Goal: Task Accomplishment & Management: Complete application form

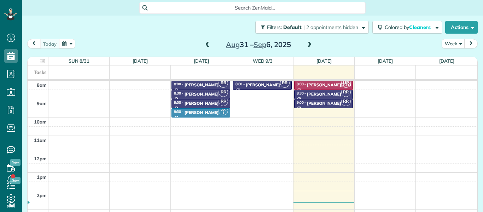
scroll to position [3, 3]
click at [206, 45] on span at bounding box center [208, 45] width 8 height 6
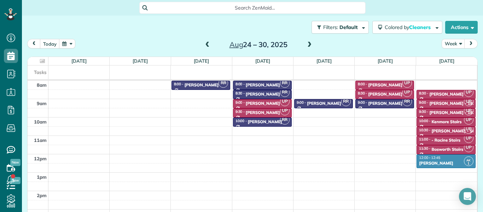
click at [206, 45] on span at bounding box center [208, 45] width 8 height 6
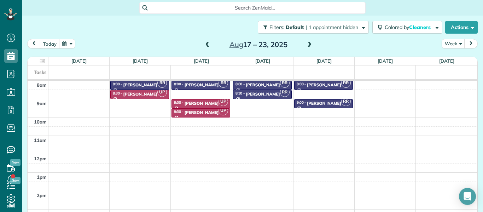
click at [206, 45] on span at bounding box center [208, 45] width 8 height 6
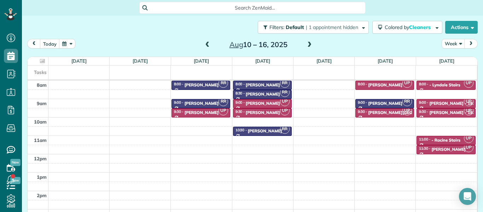
click at [206, 45] on span at bounding box center [208, 45] width 8 height 6
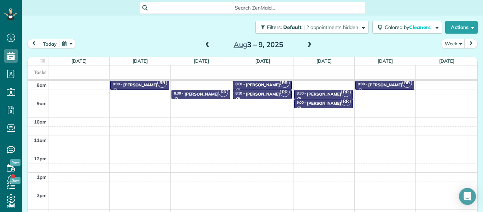
click at [206, 45] on span at bounding box center [208, 45] width 8 height 6
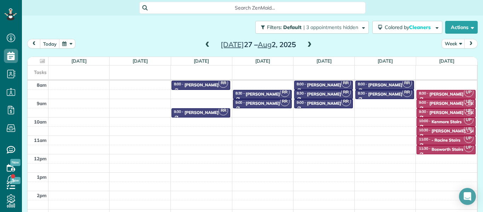
click at [206, 45] on span at bounding box center [208, 45] width 8 height 6
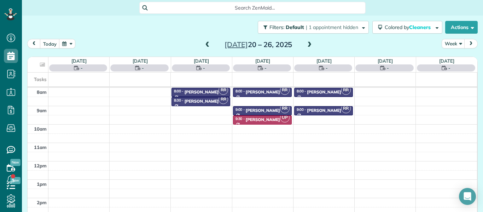
click at [206, 45] on span at bounding box center [208, 45] width 8 height 6
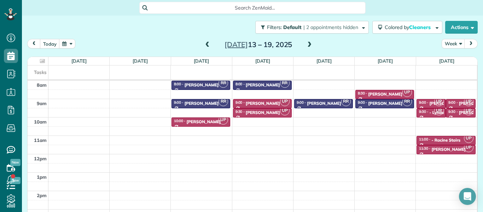
click at [206, 45] on span at bounding box center [208, 45] width 8 height 6
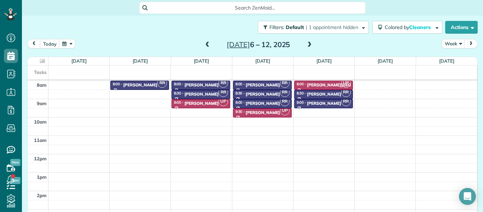
click at [209, 42] on span at bounding box center [208, 45] width 8 height 6
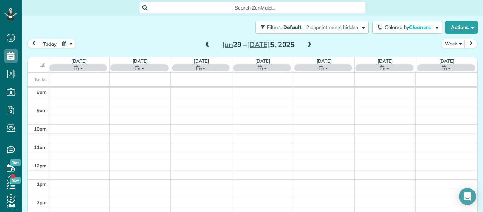
click at [209, 42] on span at bounding box center [208, 45] width 8 height 6
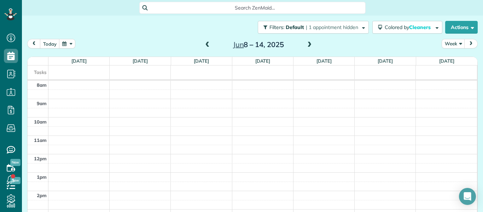
click at [209, 42] on span at bounding box center [208, 45] width 8 height 6
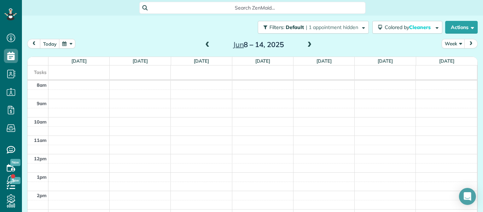
click at [209, 42] on span at bounding box center [208, 45] width 8 height 6
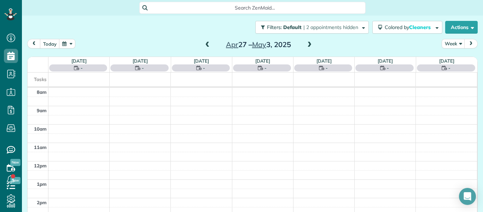
click at [209, 42] on span at bounding box center [208, 45] width 8 height 6
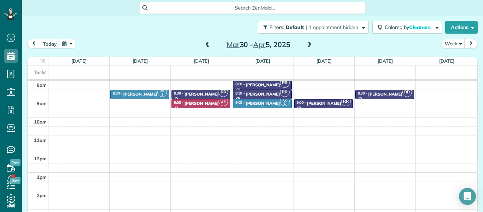
click at [272, 100] on div "9:00 - 9:30 [PERSON_NAME]" at bounding box center [262, 103] width 54 height 6
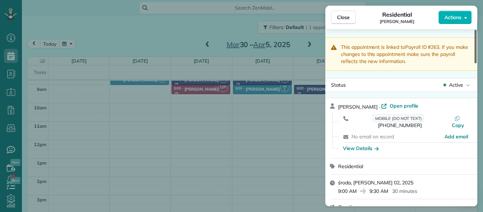
drag, startPoint x: 475, startPoint y: 57, endPoint x: 474, endPoint y: 11, distance: 46.7
click at [474, 30] on div at bounding box center [475, 47] width 2 height 34
click at [347, 16] on span "Close" at bounding box center [343, 17] width 13 height 7
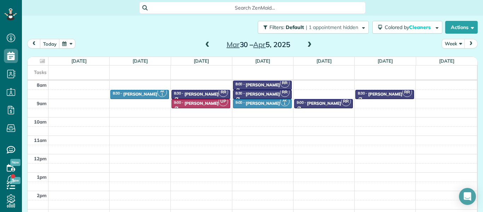
click at [311, 46] on span at bounding box center [309, 45] width 8 height 6
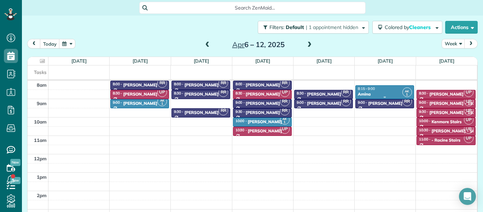
click at [384, 90] on div "8:15 - 9:00" at bounding box center [384, 88] width 54 height 5
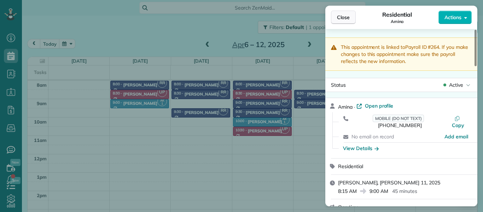
click at [341, 14] on span "Close" at bounding box center [343, 17] width 13 height 7
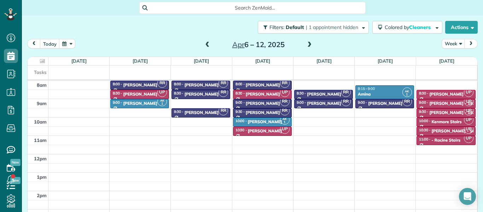
click at [310, 45] on span at bounding box center [309, 45] width 8 height 6
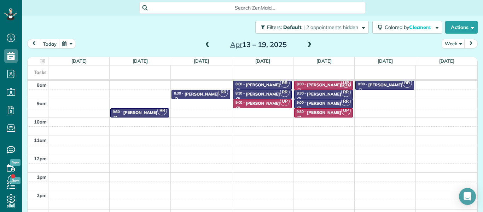
click at [310, 45] on span at bounding box center [309, 45] width 8 height 6
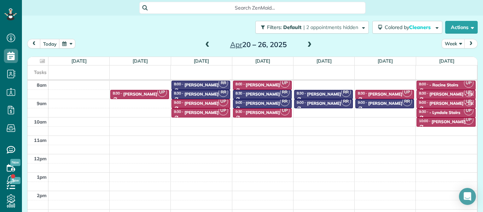
click at [310, 45] on span at bounding box center [309, 45] width 8 height 6
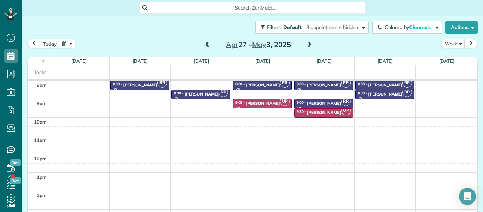
click at [310, 45] on span at bounding box center [309, 45] width 8 height 6
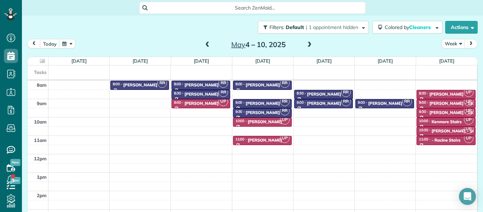
click at [310, 45] on span at bounding box center [309, 45] width 8 height 6
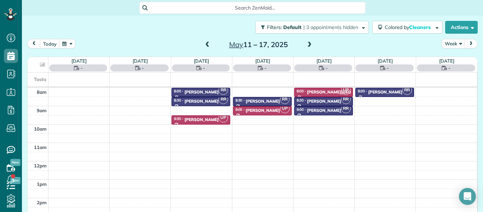
click at [207, 45] on span at bounding box center [208, 45] width 8 height 6
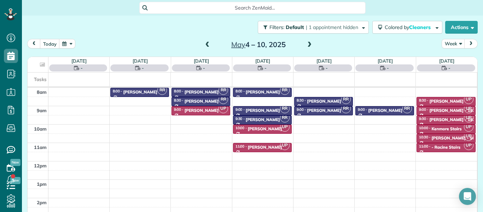
click at [207, 45] on span at bounding box center [208, 45] width 8 height 6
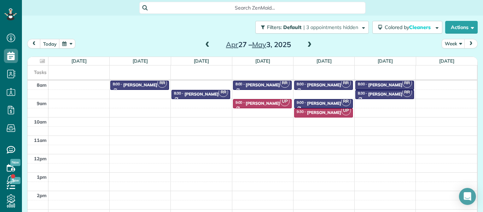
click at [207, 45] on span at bounding box center [208, 45] width 8 height 6
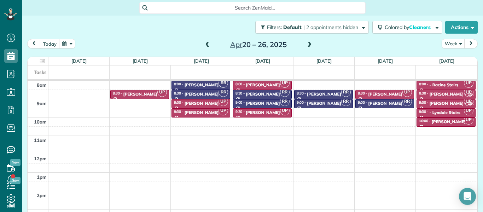
click at [207, 45] on span at bounding box center [208, 45] width 8 height 6
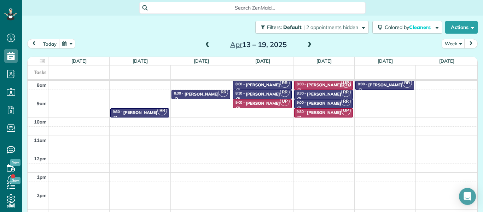
click at [205, 43] on span at bounding box center [208, 45] width 8 height 6
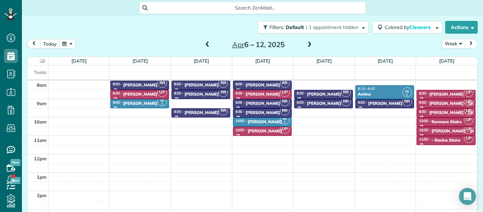
click at [206, 45] on span at bounding box center [208, 45] width 8 height 6
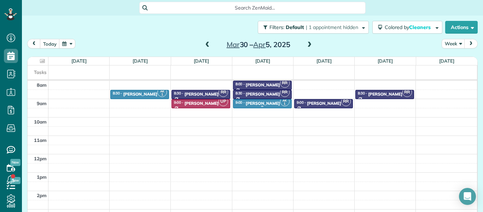
click at [248, 102] on div "[PERSON_NAME]" at bounding box center [263, 103] width 34 height 5
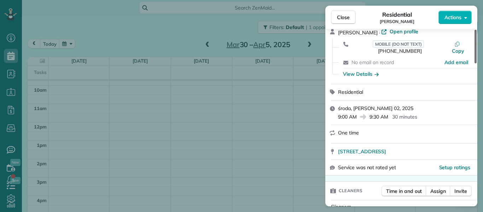
scroll to position [87, 0]
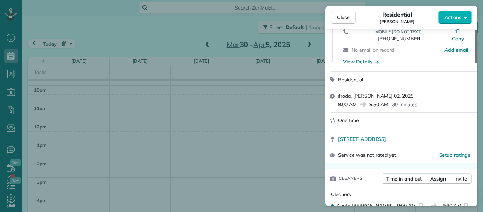
drag, startPoint x: 476, startPoint y: 57, endPoint x: 477, endPoint y: 73, distance: 16.3
click at [477, 63] on div at bounding box center [475, 47] width 2 height 34
click at [346, 15] on span "Close" at bounding box center [343, 17] width 13 height 7
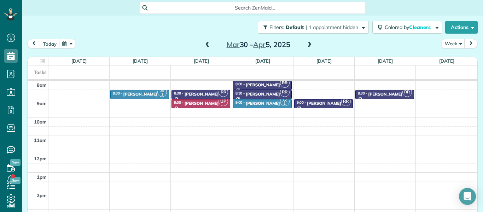
click at [310, 45] on span at bounding box center [309, 45] width 8 height 6
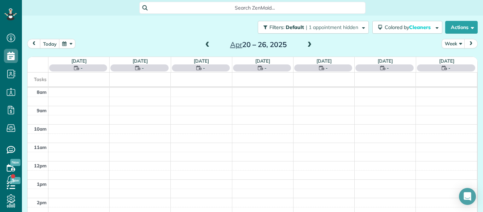
click at [310, 45] on span at bounding box center [309, 45] width 8 height 6
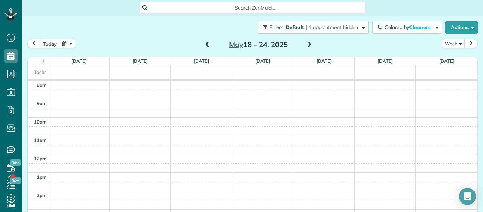
click at [310, 45] on span at bounding box center [309, 45] width 8 height 6
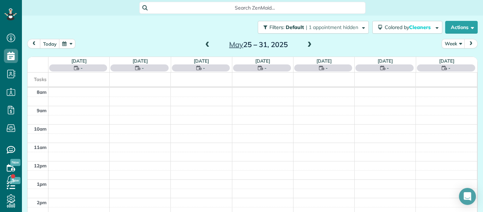
click at [310, 45] on span at bounding box center [309, 45] width 8 height 6
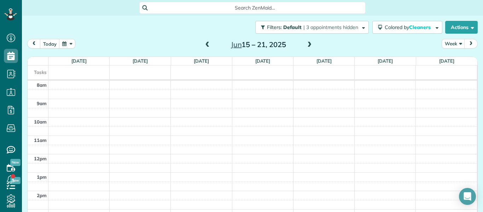
click at [310, 45] on span at bounding box center [309, 45] width 8 height 6
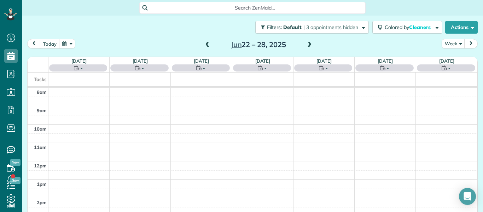
click at [310, 45] on span at bounding box center [309, 45] width 8 height 6
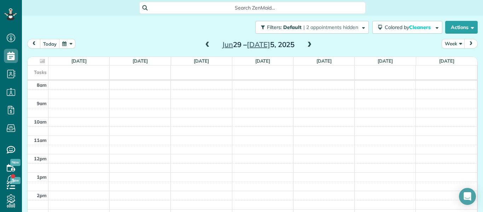
click at [310, 45] on span at bounding box center [309, 45] width 8 height 6
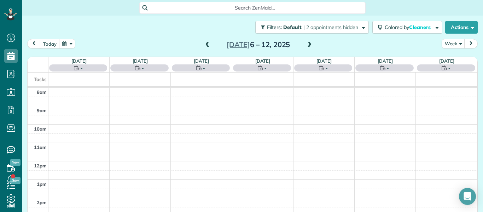
click at [310, 45] on span at bounding box center [309, 45] width 8 height 6
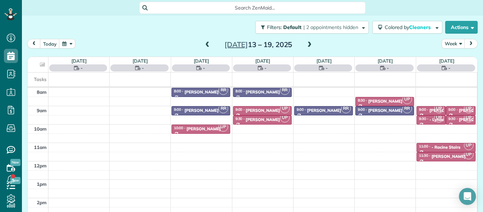
click at [310, 45] on span at bounding box center [309, 45] width 8 height 6
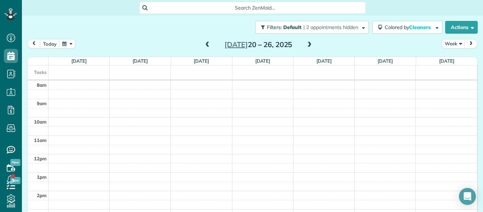
click at [310, 45] on span at bounding box center [309, 45] width 8 height 6
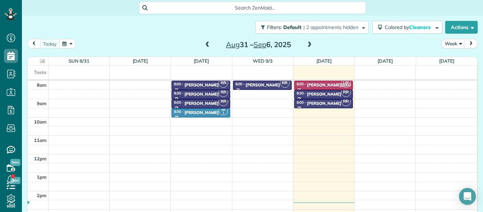
click at [310, 45] on span at bounding box center [309, 45] width 8 height 6
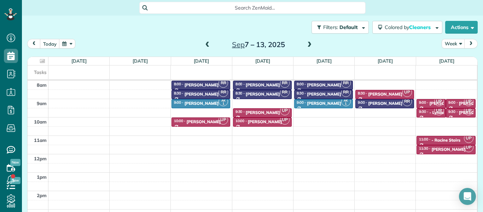
click at [310, 45] on span at bounding box center [309, 45] width 8 height 6
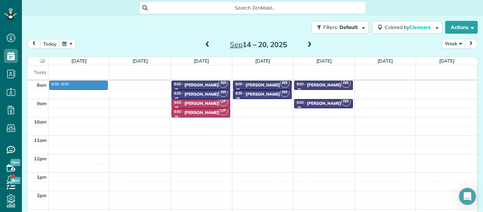
drag, startPoint x: 71, startPoint y: 82, endPoint x: 71, endPoint y: 88, distance: 5.7
click at [71, 88] on div "8am 9am 10am 11am 12pm 1pm 2pm 3pm 4pm 8:00 - 8:30 RR 8:00 - 8:30 [PERSON_NAME]…" at bounding box center [252, 163] width 449 height 165
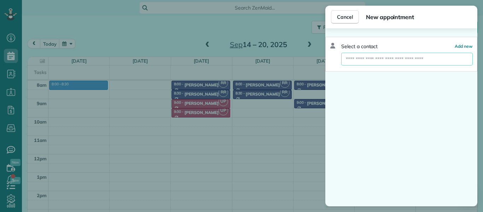
click at [377, 59] on input "text" at bounding box center [407, 59] width 132 height 13
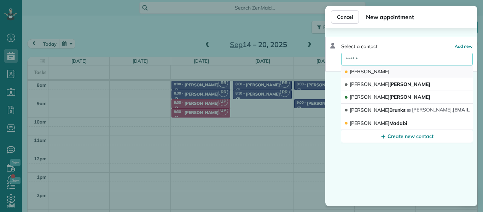
type input "******"
click at [383, 72] on button "[PERSON_NAME]" at bounding box center [407, 71] width 132 height 13
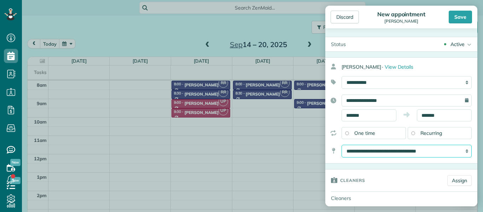
click at [433, 152] on select "**********" at bounding box center [407, 151] width 130 height 13
select select "*"
click at [342, 145] on select "**********" at bounding box center [407, 151] width 130 height 13
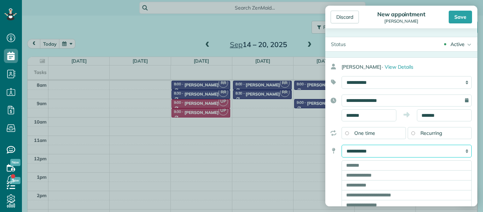
click at [377, 151] on select "**********" at bounding box center [407, 151] width 130 height 13
click at [342, 145] on select "**********" at bounding box center [407, 151] width 130 height 13
click at [377, 168] on input "text" at bounding box center [407, 165] width 130 height 10
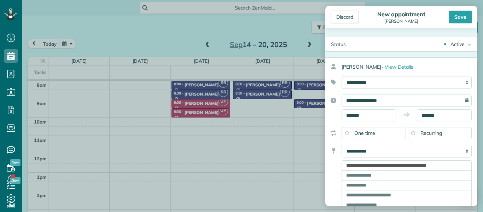
type input "**********"
type input "*******"
type input "**"
type input "*****"
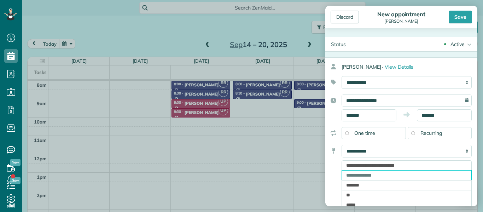
click at [387, 179] on input "text" at bounding box center [407, 175] width 130 height 10
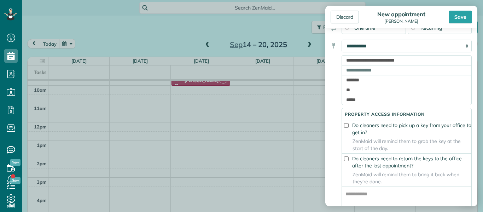
drag, startPoint x: 335, startPoint y: 170, endPoint x: 337, endPoint y: 200, distance: 29.8
click at [337, 200] on div "**********" at bounding box center [398, 124] width 146 height 169
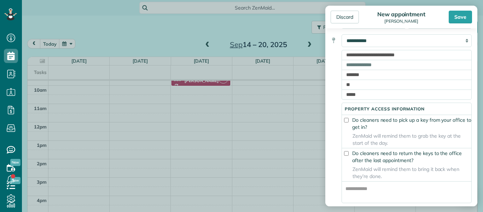
click at [334, 139] on div "**********" at bounding box center [398, 118] width 146 height 169
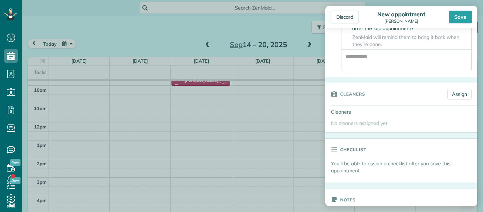
drag, startPoint x: 336, startPoint y: 186, endPoint x: 336, endPoint y: 200, distance: 13.8
click at [336, 200] on form "Status Active Active Stand-By Cancelled Completed [PERSON_NAME] ·" at bounding box center [401, 134] width 152 height 679
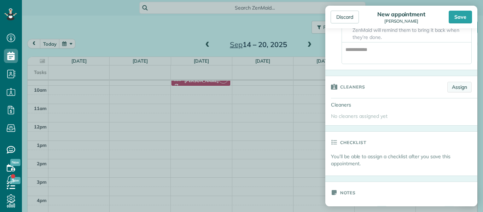
click at [462, 92] on link "Assign" at bounding box center [459, 87] width 24 height 11
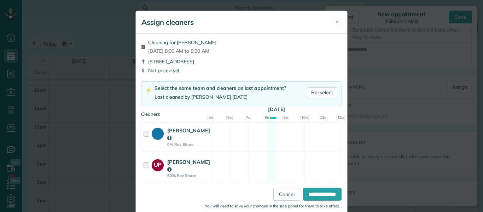
click at [147, 164] on div at bounding box center [148, 168] width 8 height 20
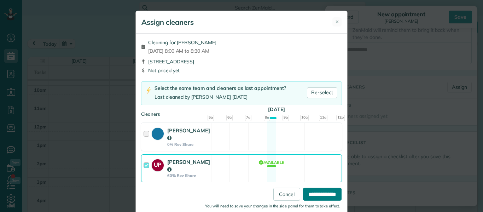
click at [307, 193] on input "**********" at bounding box center [322, 194] width 39 height 13
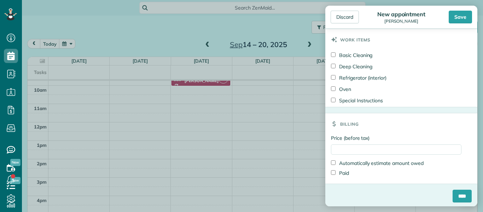
drag, startPoint x: 354, startPoint y: 157, endPoint x: 360, endPoint y: 200, distance: 44.0
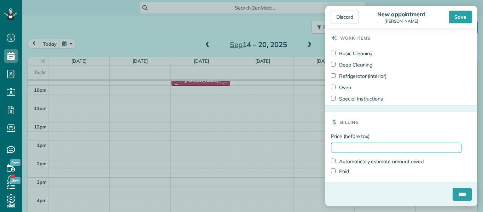
click at [345, 150] on input "Price (before tax)" at bounding box center [396, 147] width 130 height 10
type input "******"
click at [432, 170] on div "Paid" at bounding box center [396, 171] width 130 height 10
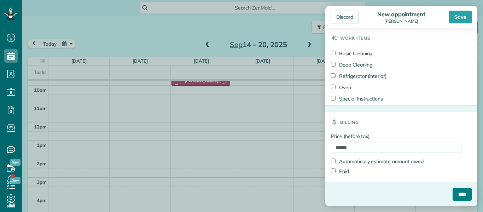
click at [454, 196] on input "****" at bounding box center [462, 194] width 19 height 13
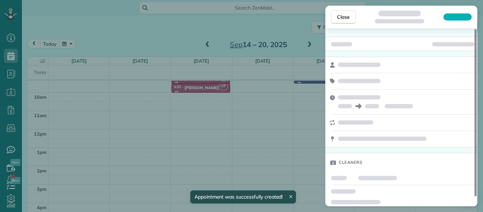
scroll to position [25, 0]
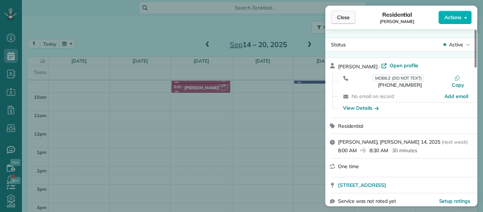
click at [339, 17] on span "Close" at bounding box center [343, 17] width 13 height 7
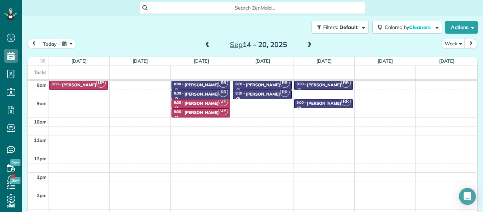
click at [208, 44] on span at bounding box center [208, 45] width 8 height 6
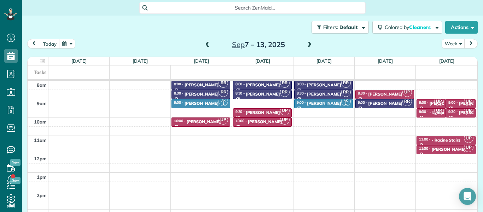
click at [208, 44] on span at bounding box center [208, 45] width 8 height 6
